Goal: Task Accomplishment & Management: Manage account settings

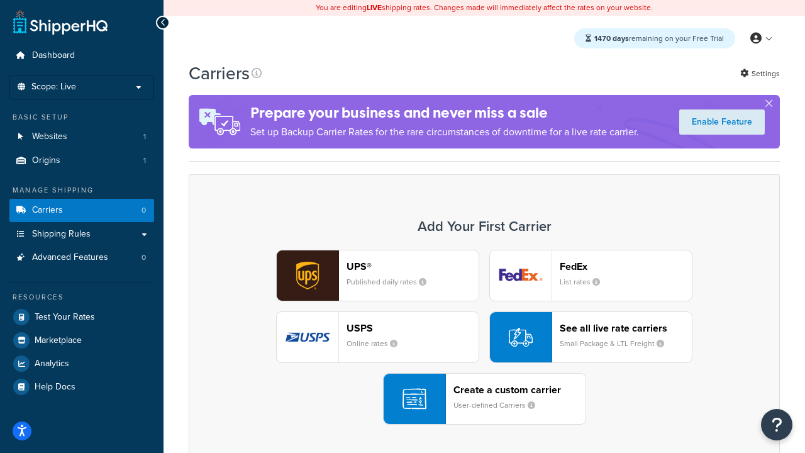
click at [484, 337] on div "UPS® Published daily rates FedEx List rates USPS Online rates See all live rate…" at bounding box center [484, 337] width 565 height 175
click at [626, 266] on header "FedEx" at bounding box center [626, 266] width 132 height 12
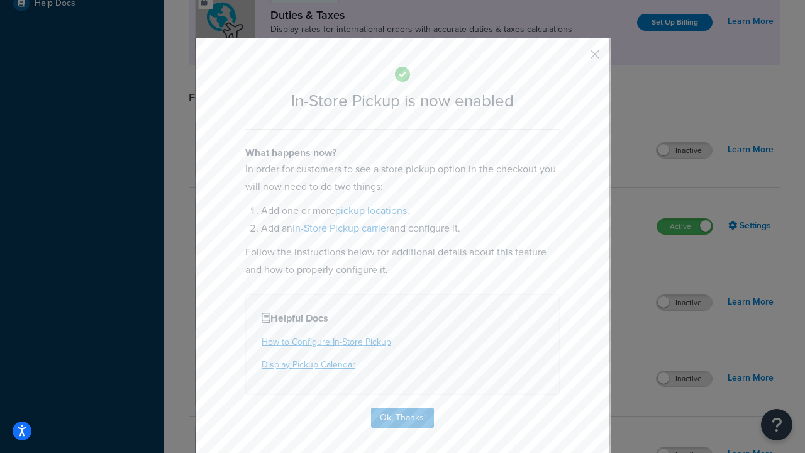
click at [576, 58] on button "button" at bounding box center [576, 58] width 3 height 3
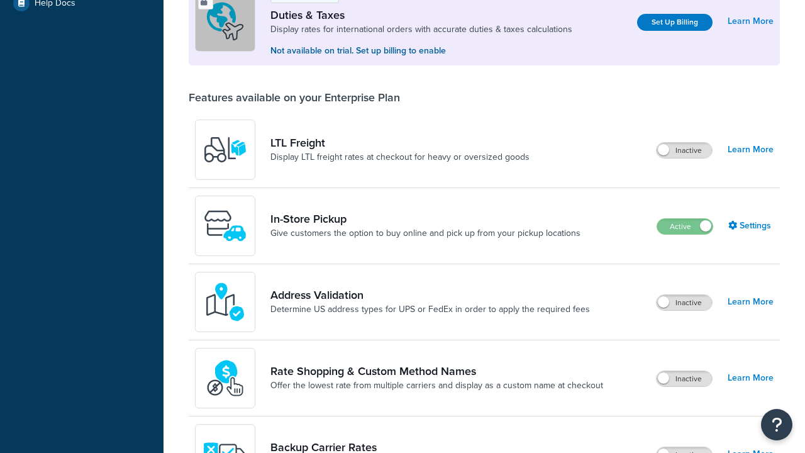
scroll to position [384, 0]
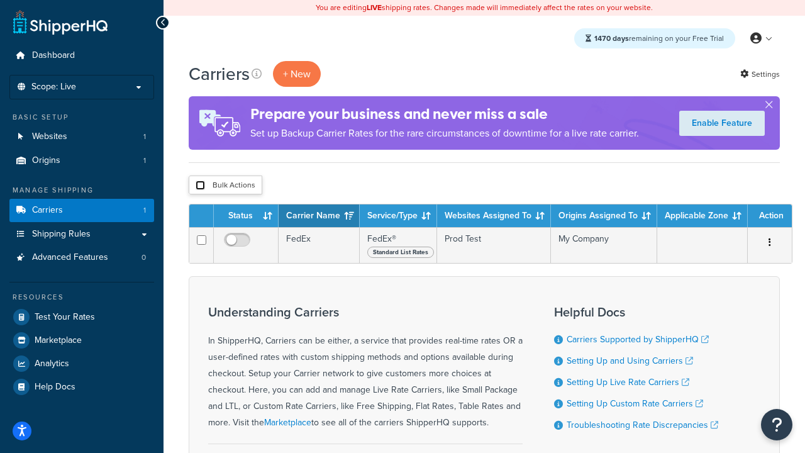
click at [200, 186] on input "checkbox" at bounding box center [200, 185] width 9 height 9
checkbox input "true"
click at [0, 0] on button "Delete" at bounding box center [0, 0] width 0 height 0
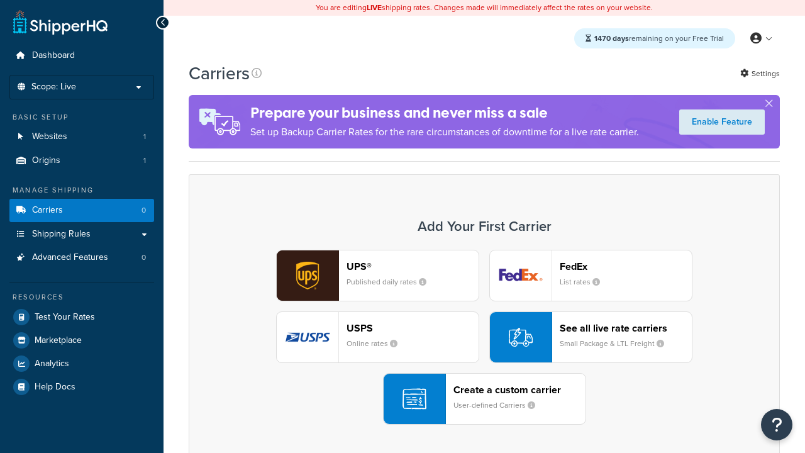
click at [484, 337] on div "UPS® Published daily rates FedEx List rates USPS Online rates See all live rate…" at bounding box center [484, 337] width 565 height 175
click at [484, 399] on div "Create a custom carrier User-defined Carriers" at bounding box center [519, 399] width 132 height 30
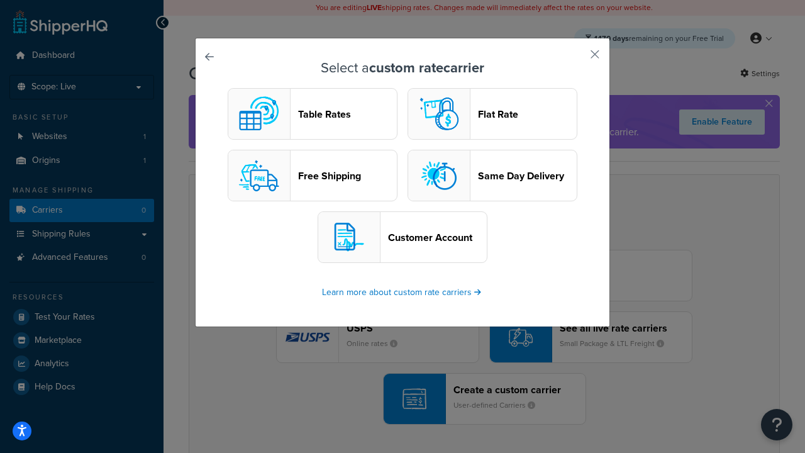
click at [313, 114] on header "Table Rates" at bounding box center [347, 114] width 99 height 12
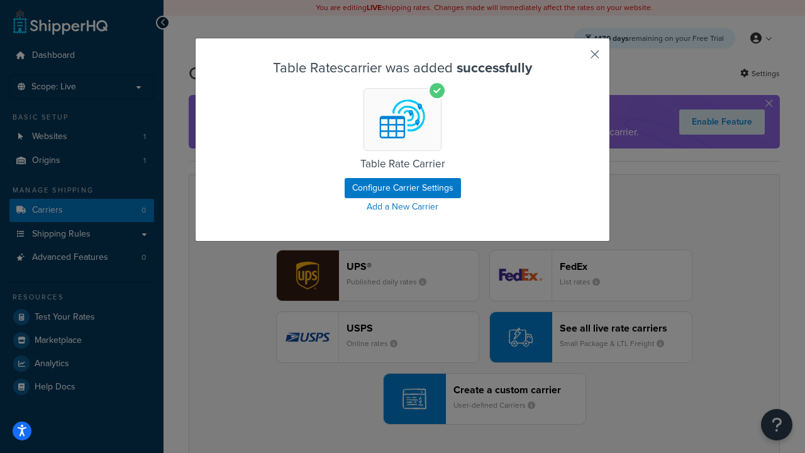
click at [576, 58] on button "button" at bounding box center [576, 58] width 3 height 3
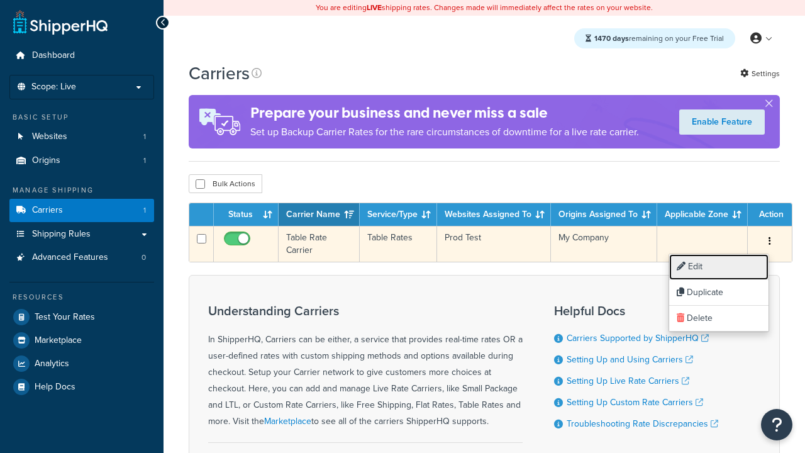
click at [719, 267] on link "Edit" at bounding box center [718, 267] width 99 height 26
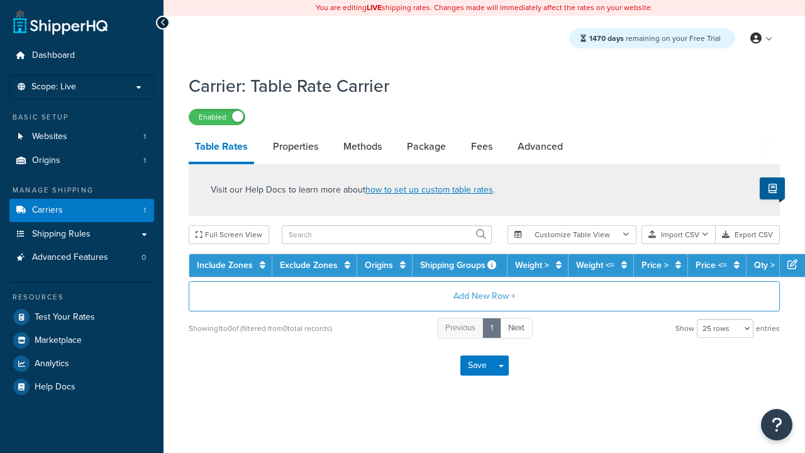
select select "25"
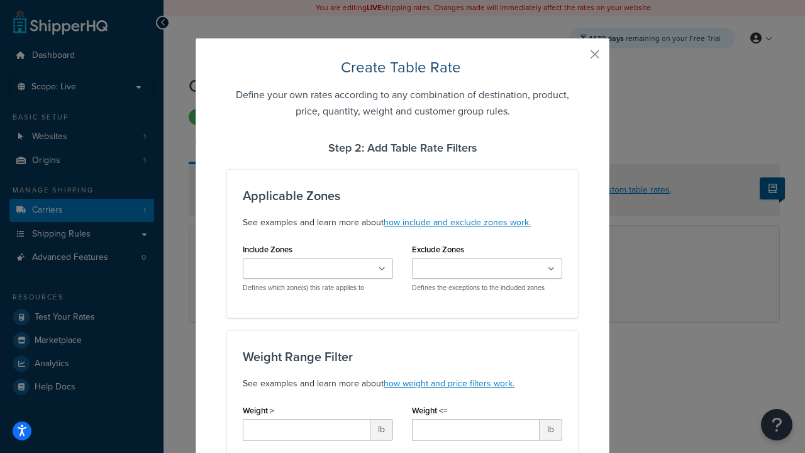
scroll to position [786, 0]
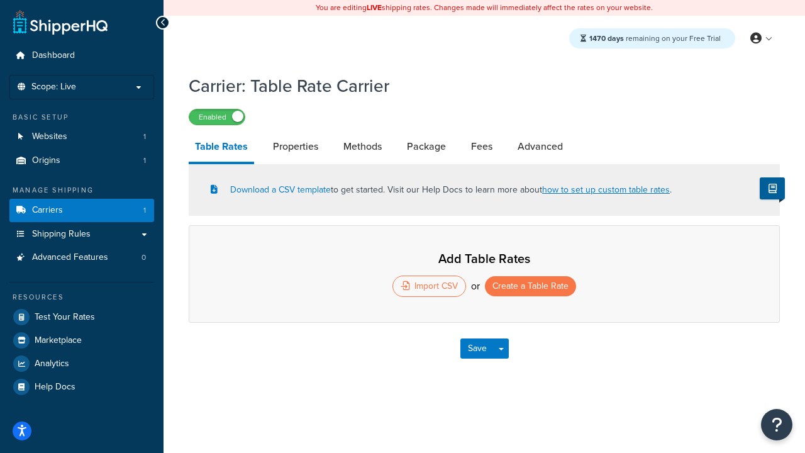
select select "25"
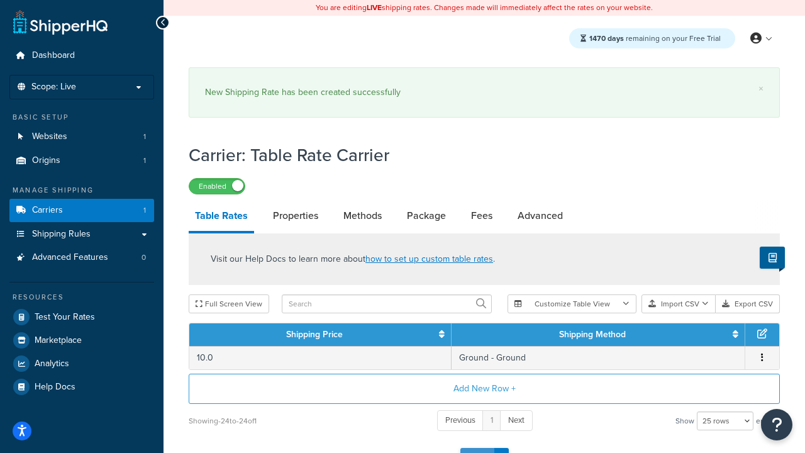
click at [477, 448] on button "Save" at bounding box center [477, 458] width 34 height 20
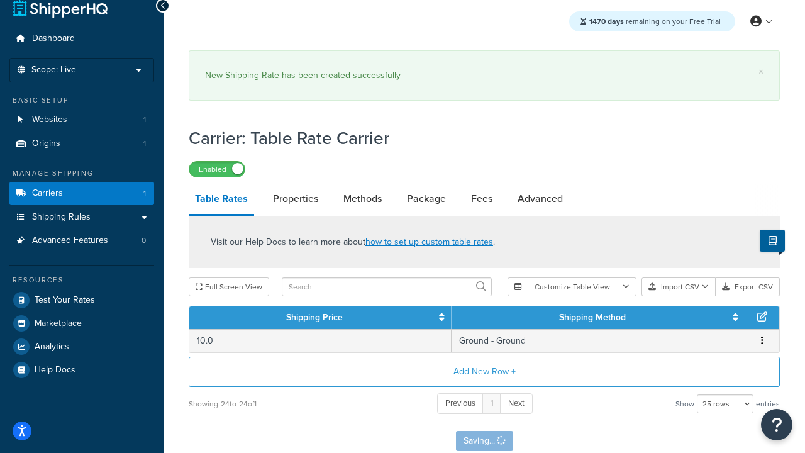
scroll to position [0, 0]
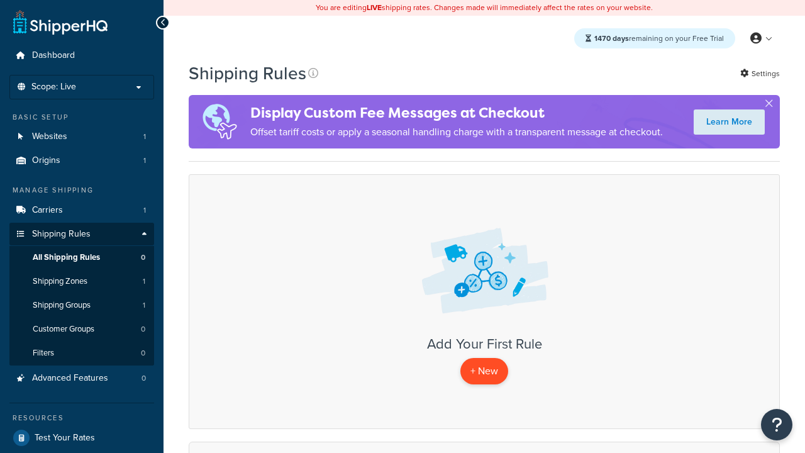
click at [484, 371] on p "+ New" at bounding box center [484, 371] width 48 height 26
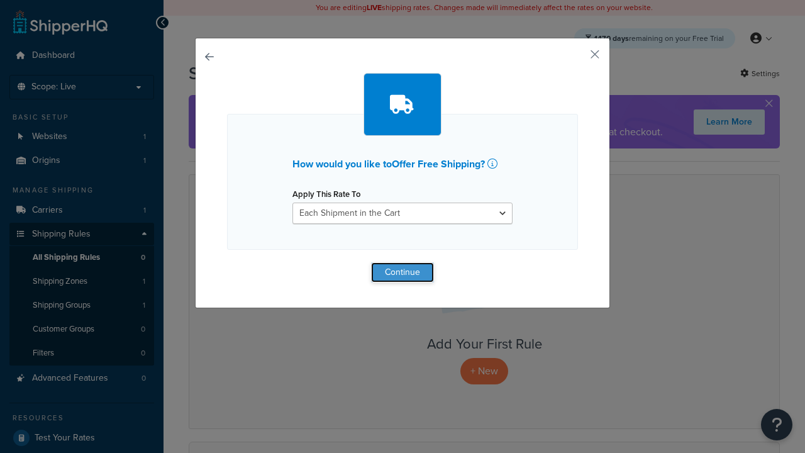
click at [403, 272] on button "Continue" at bounding box center [402, 272] width 63 height 20
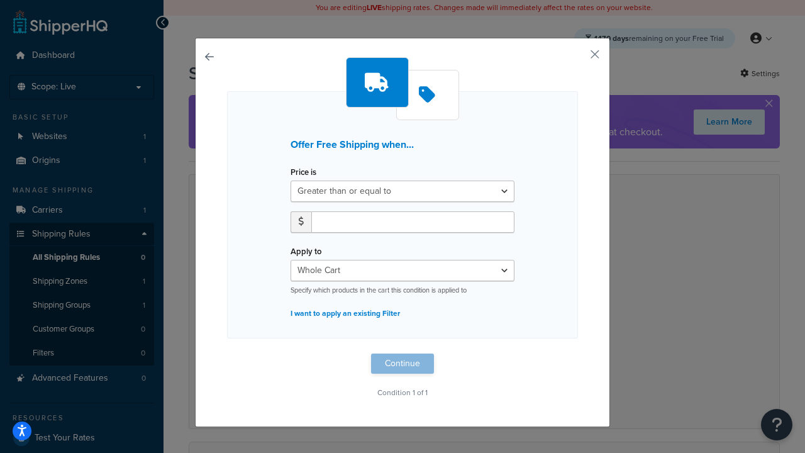
click at [303, 172] on label "Price is" at bounding box center [304, 171] width 26 height 9
click at [303, 181] on select "Greater than or equal to Between or equal to Less than or equal to" at bounding box center [403, 191] width 224 height 21
click at [413, 221] on input "number" at bounding box center [412, 221] width 203 height 21
type input "50"
click at [403, 364] on button "Continue" at bounding box center [402, 363] width 63 height 20
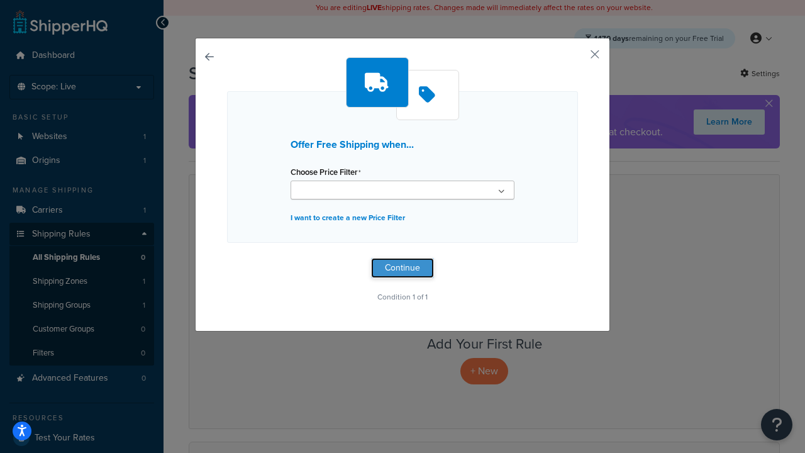
click at [403, 268] on button "Continue" at bounding box center [402, 268] width 63 height 20
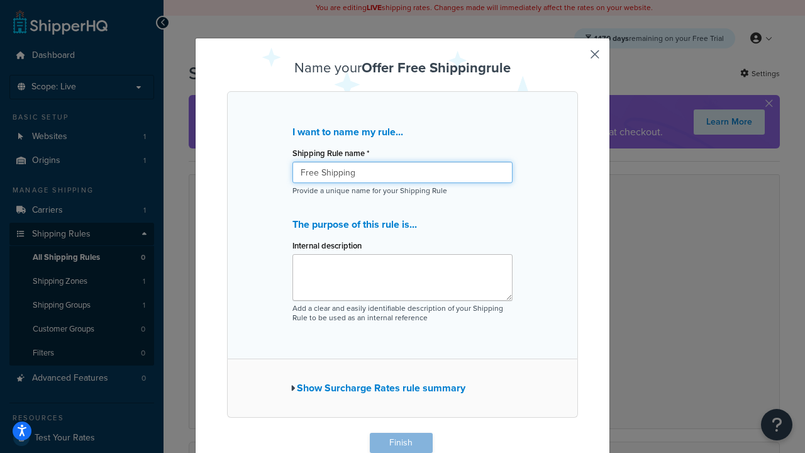
type input "Free Shipping"
click at [401, 443] on button "Finish" at bounding box center [401, 443] width 63 height 20
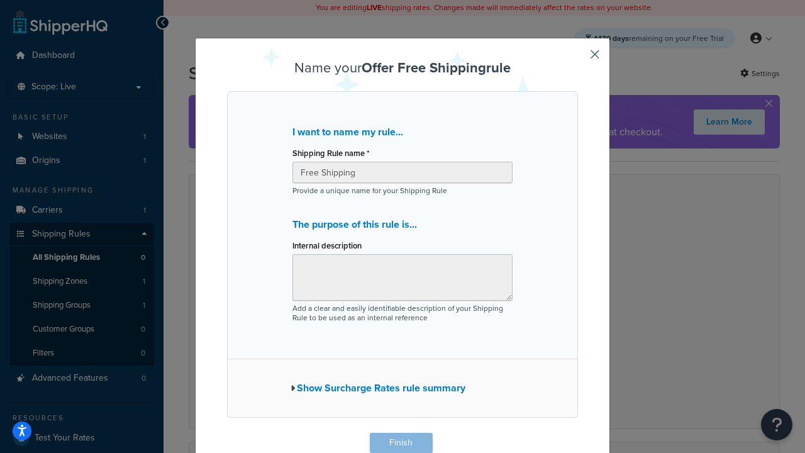
scroll to position [1, 0]
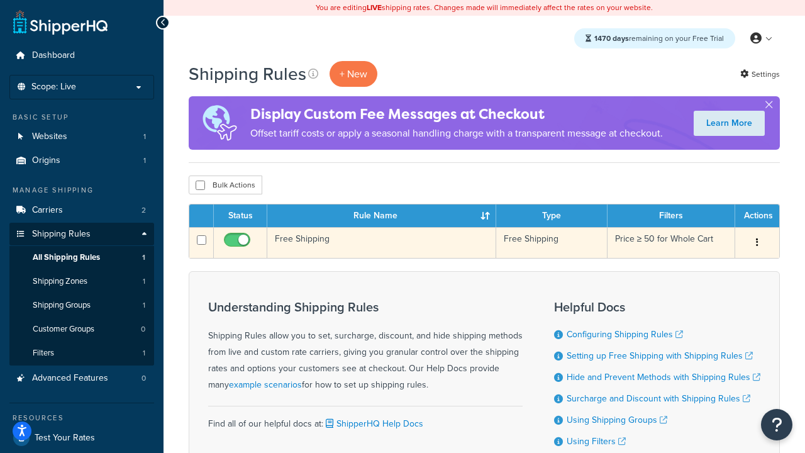
click at [238, 243] on input "checkbox" at bounding box center [238, 243] width 35 height 16
checkbox input "false"
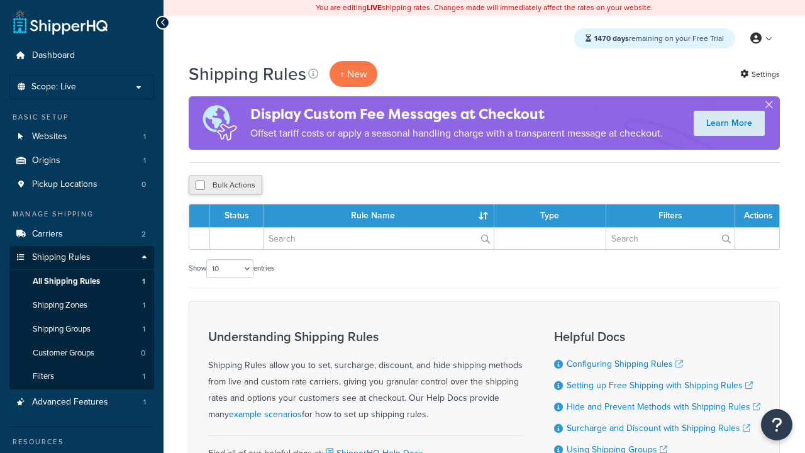
click at [225, 186] on button "Bulk Actions" at bounding box center [226, 184] width 74 height 19
checkbox input "true"
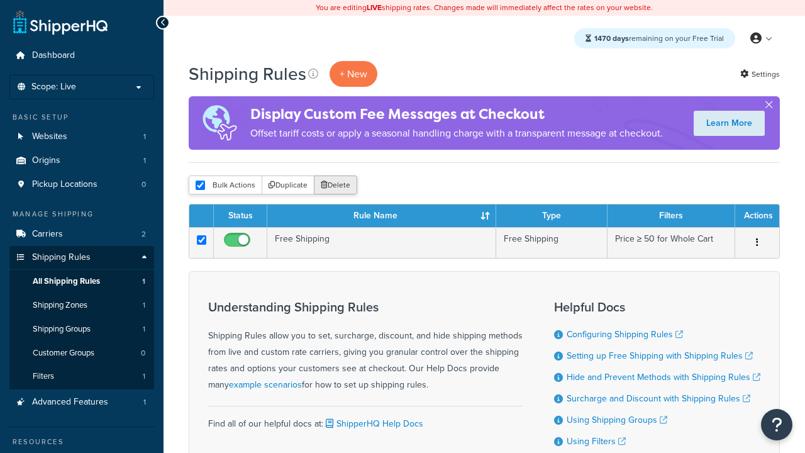
click at [338, 186] on button "Delete" at bounding box center [335, 184] width 43 height 19
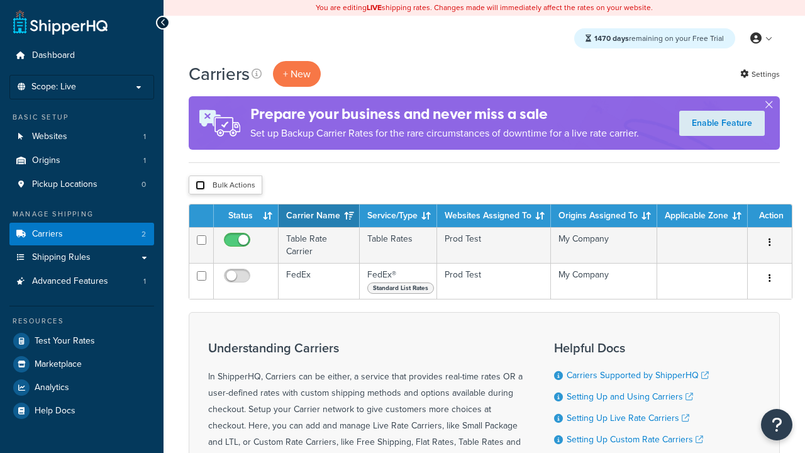
click at [200, 186] on input "checkbox" at bounding box center [200, 185] width 9 height 9
checkbox input "true"
click at [0, 0] on button "Delete" at bounding box center [0, 0] width 0 height 0
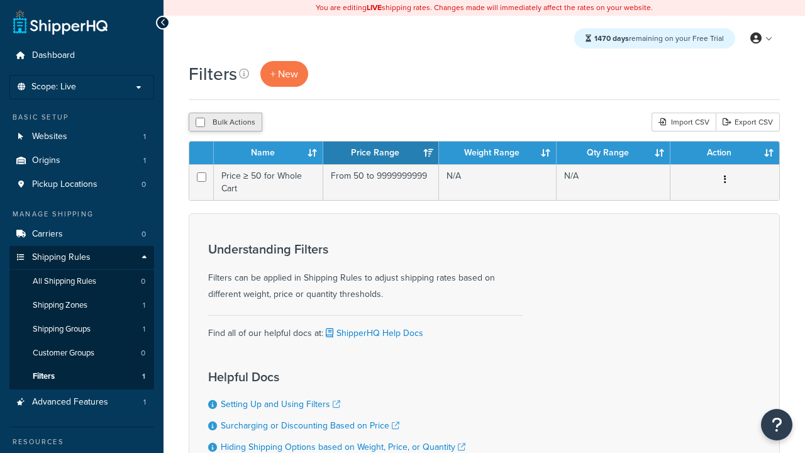
click at [225, 123] on button "Bulk Actions" at bounding box center [226, 122] width 74 height 19
checkbox input "true"
click at [0, 0] on button "Delete" at bounding box center [0, 0] width 0 height 0
